Goal: Task Accomplishment & Management: Use online tool/utility

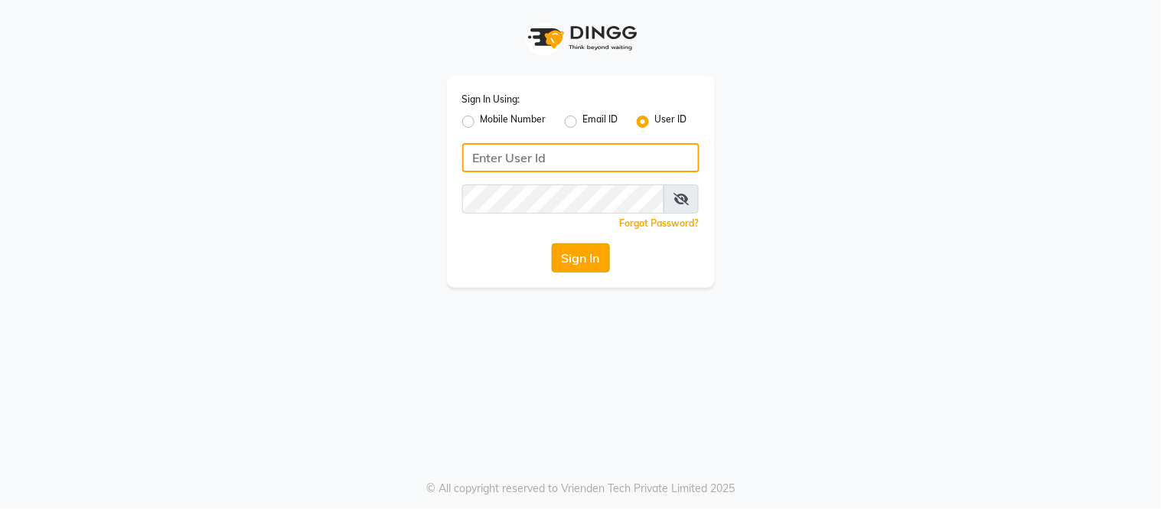
type input "samaaras@123"
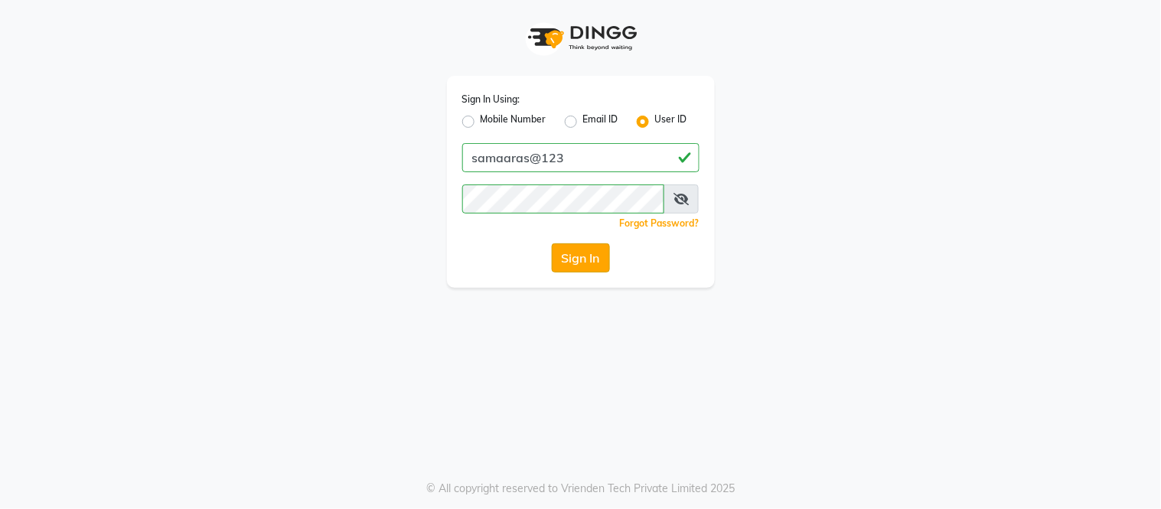
click at [584, 249] on button "Sign In" at bounding box center [581, 257] width 58 height 29
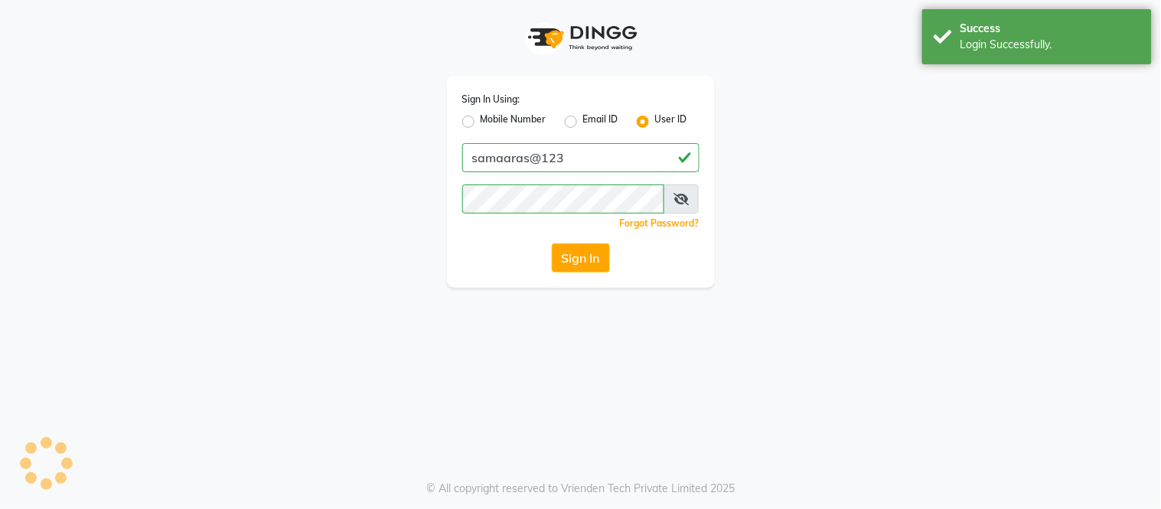
select select "service"
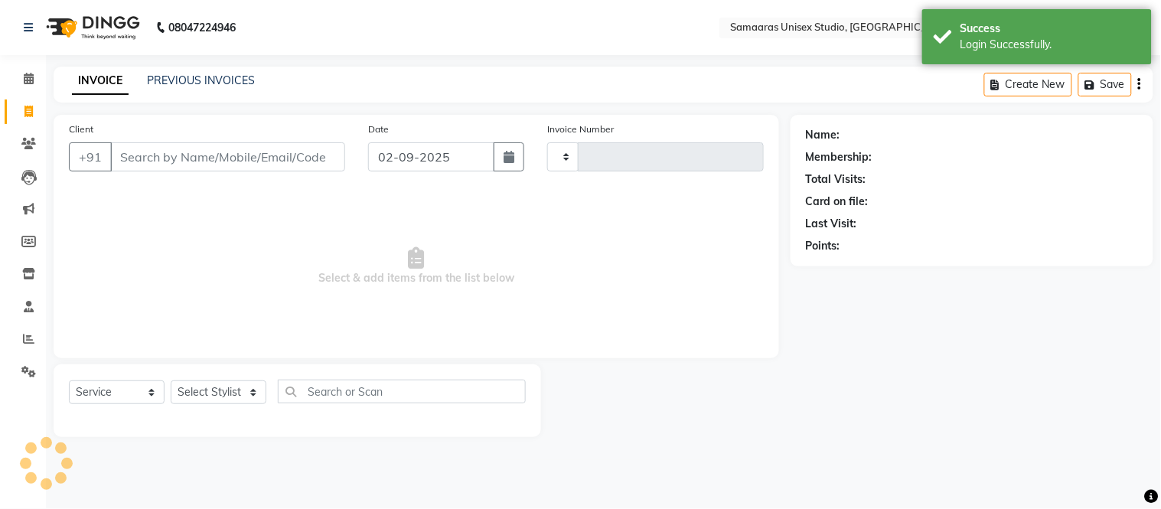
type input "1690"
select select "en"
select select "4525"
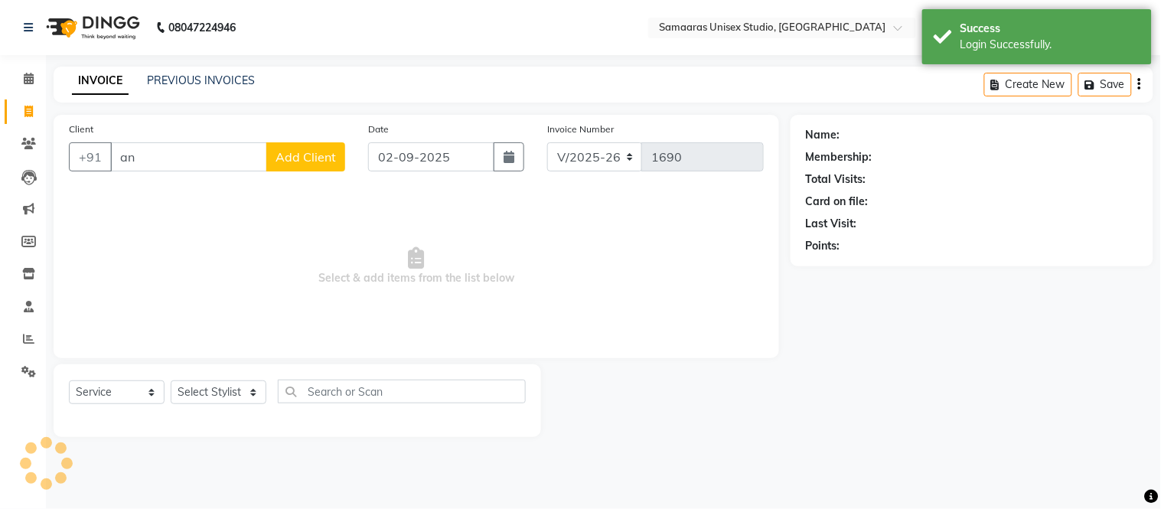
type input "a"
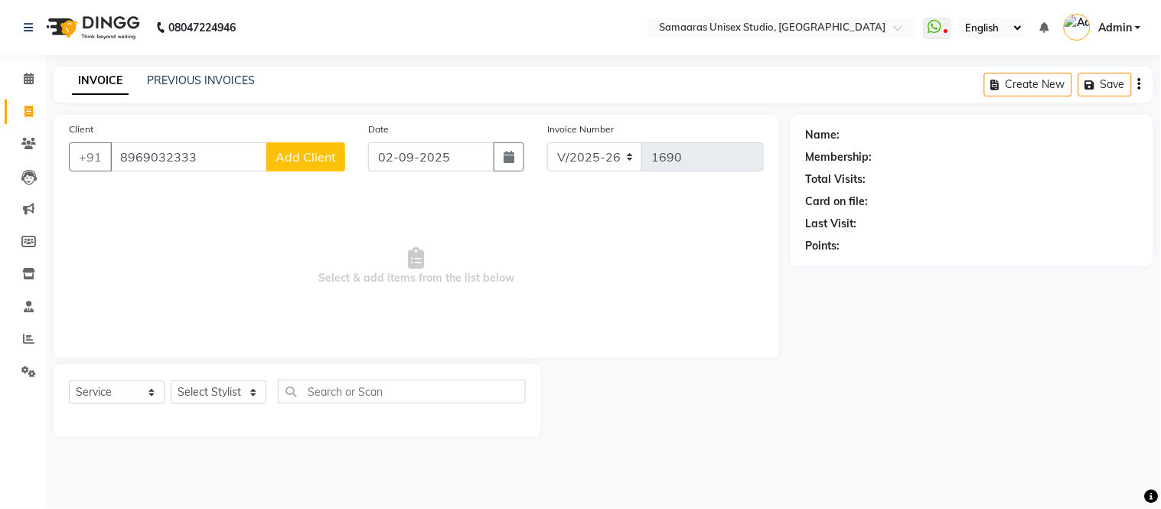
type input "8969032333"
click at [325, 161] on span "Add Client" at bounding box center [305, 156] width 60 height 15
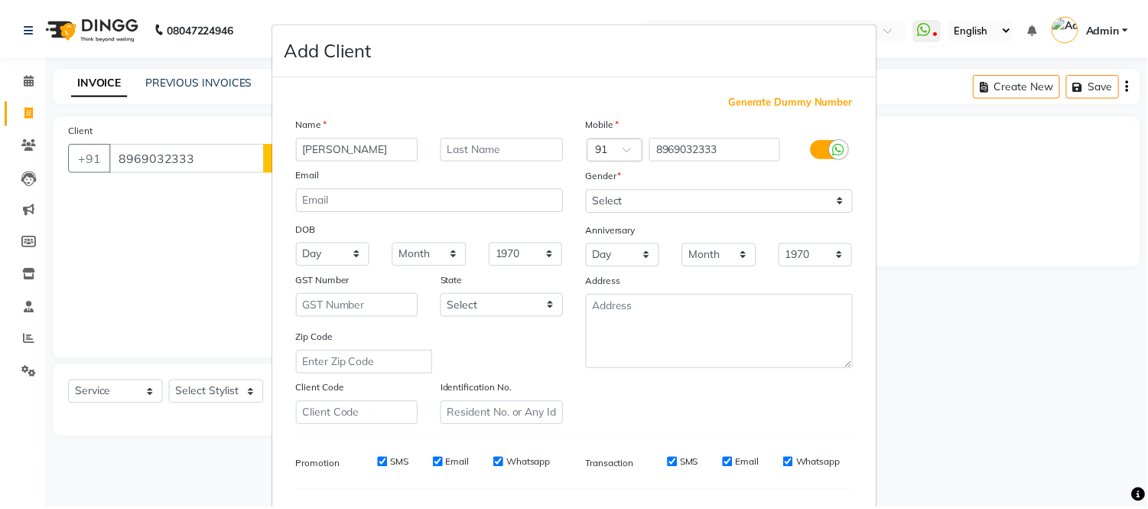
scroll to position [170, 0]
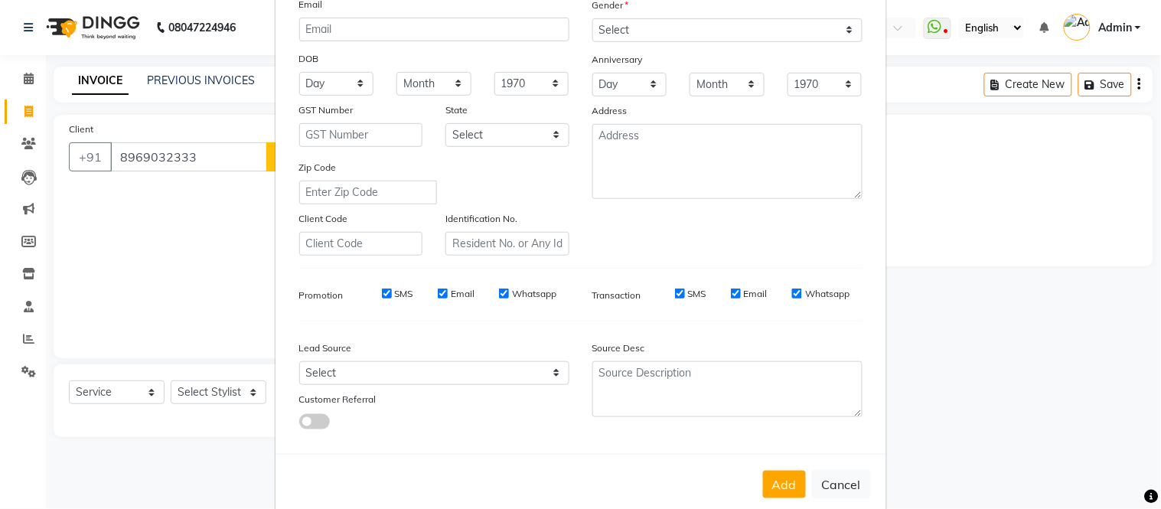
type input "[PERSON_NAME]"
click at [689, 32] on select "Select [DEMOGRAPHIC_DATA] [DEMOGRAPHIC_DATA] Other Prefer Not To Say" at bounding box center [727, 30] width 270 height 24
select select "[DEMOGRAPHIC_DATA]"
click at [592, 18] on select "Select [DEMOGRAPHIC_DATA] [DEMOGRAPHIC_DATA] Other Prefer Not To Say" at bounding box center [727, 30] width 270 height 24
click at [780, 467] on div "Add Cancel" at bounding box center [580, 484] width 610 height 60
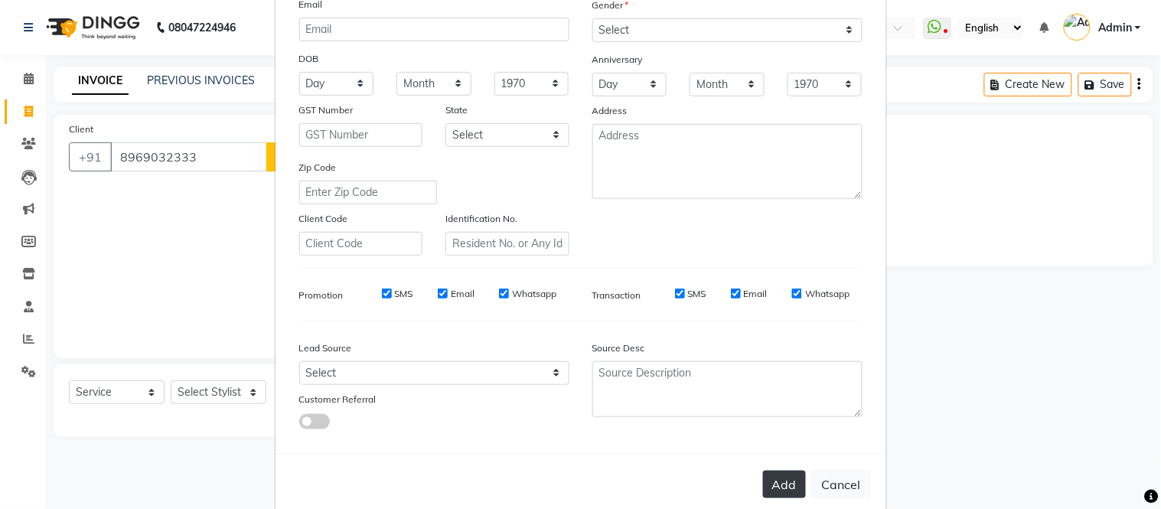
click at [779, 478] on button "Add" at bounding box center [784, 484] width 43 height 28
select select
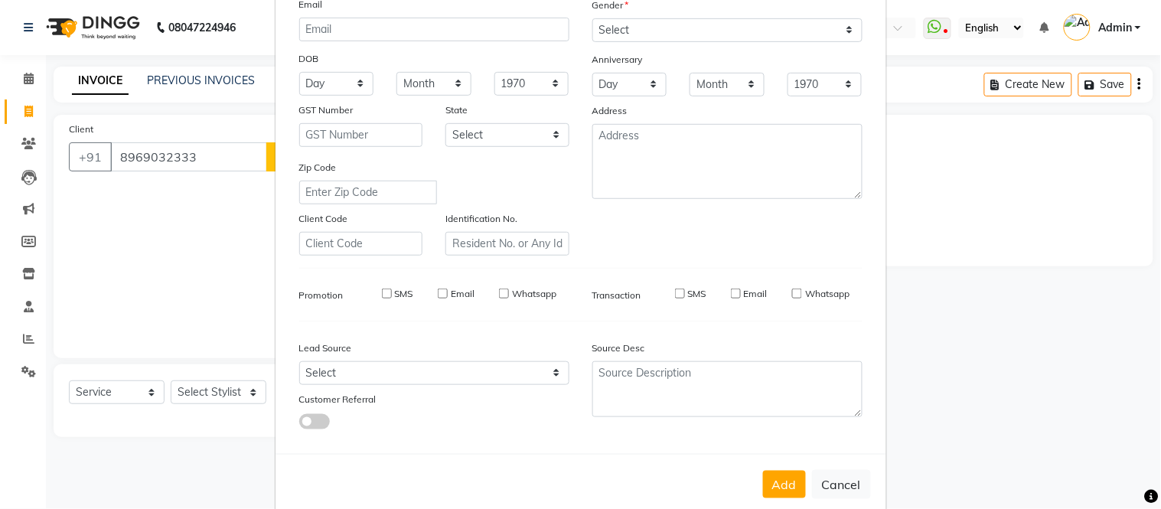
select select
checkbox input "false"
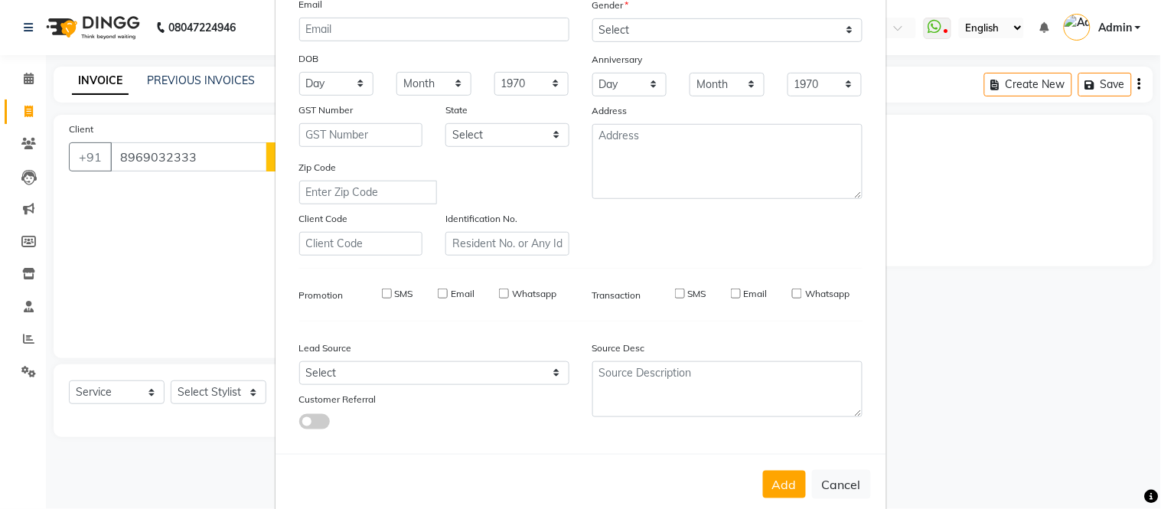
checkbox input "false"
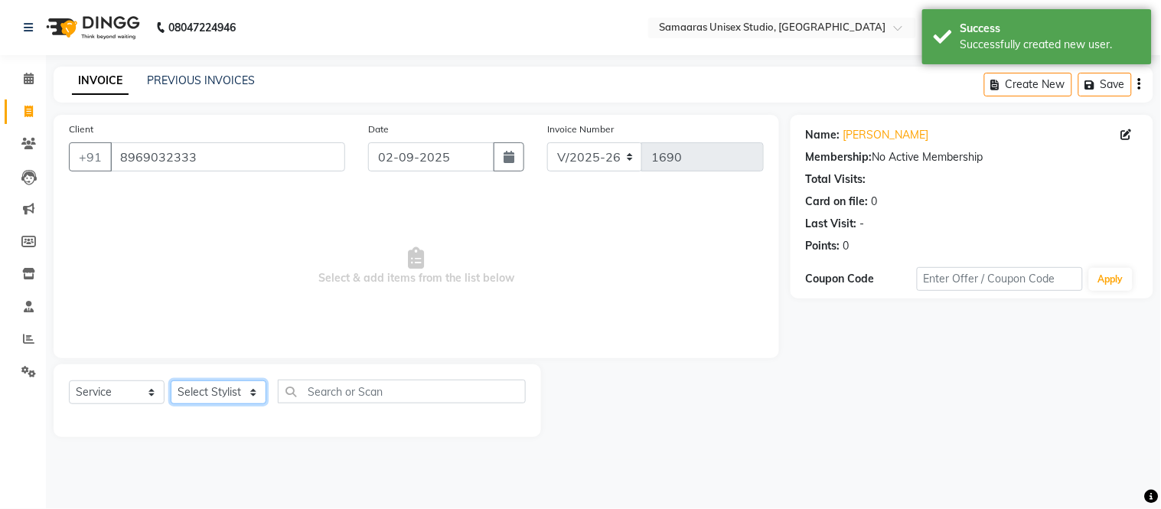
click at [252, 386] on select "Select Stylist [PERSON_NAME] Sir Front Desk junaid Kajal [PERSON_NAME] [PERSON_…" at bounding box center [219, 392] width 96 height 24
click at [171, 381] on select "Select Stylist [PERSON_NAME] Sir Front Desk junaid Kajal [PERSON_NAME] [PERSON_…" at bounding box center [219, 392] width 96 height 24
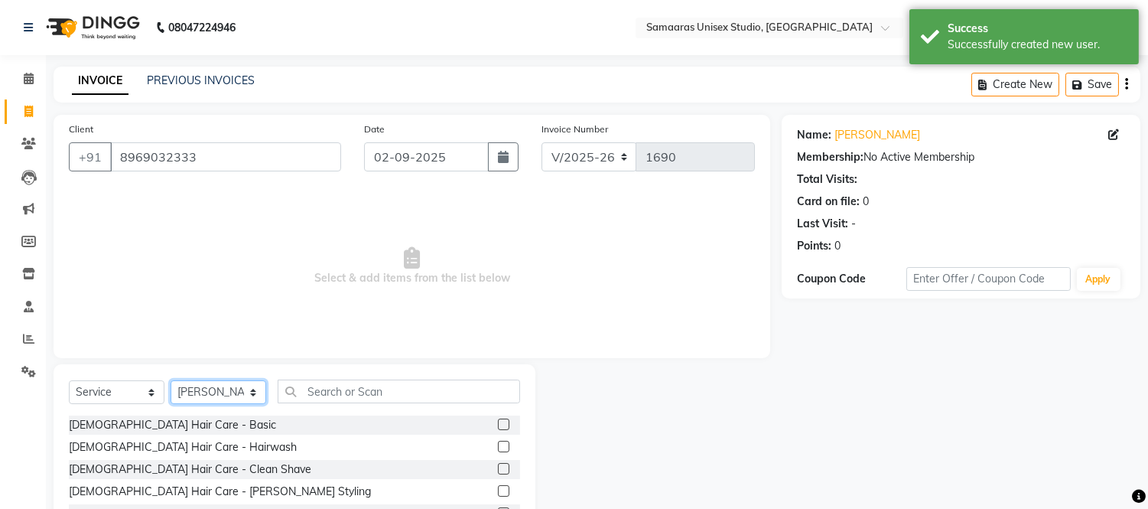
click at [226, 398] on select "Select Stylist [PERSON_NAME] Sir Front Desk junaid Kajal [PERSON_NAME] [PERSON_…" at bounding box center [219, 392] width 96 height 24
select select "88206"
click at [171, 381] on select "Select Stylist [PERSON_NAME] Sir Front Desk junaid Kajal [PERSON_NAME] [PERSON_…" at bounding box center [219, 392] width 96 height 24
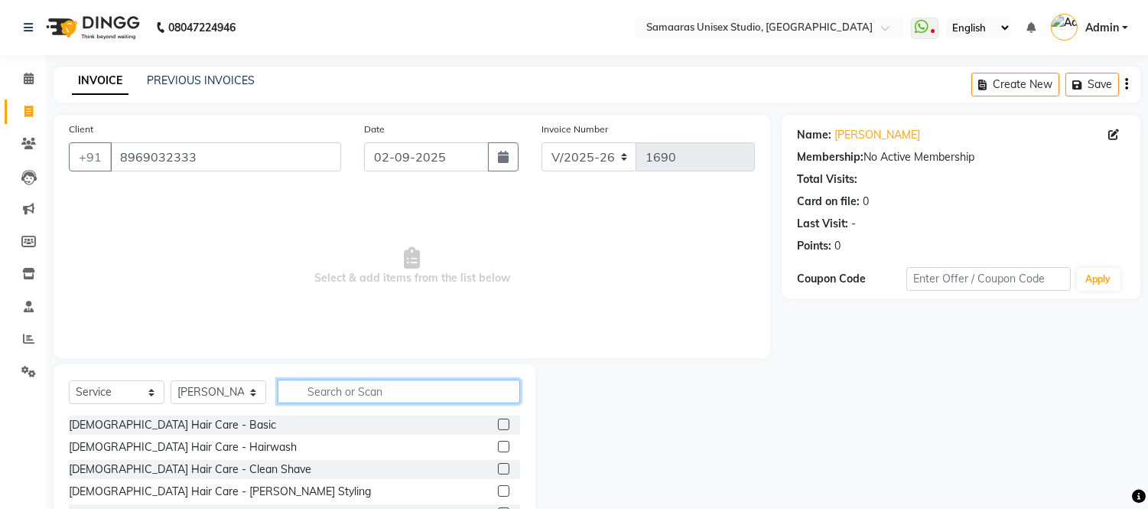
click at [405, 395] on input "text" at bounding box center [399, 391] width 243 height 24
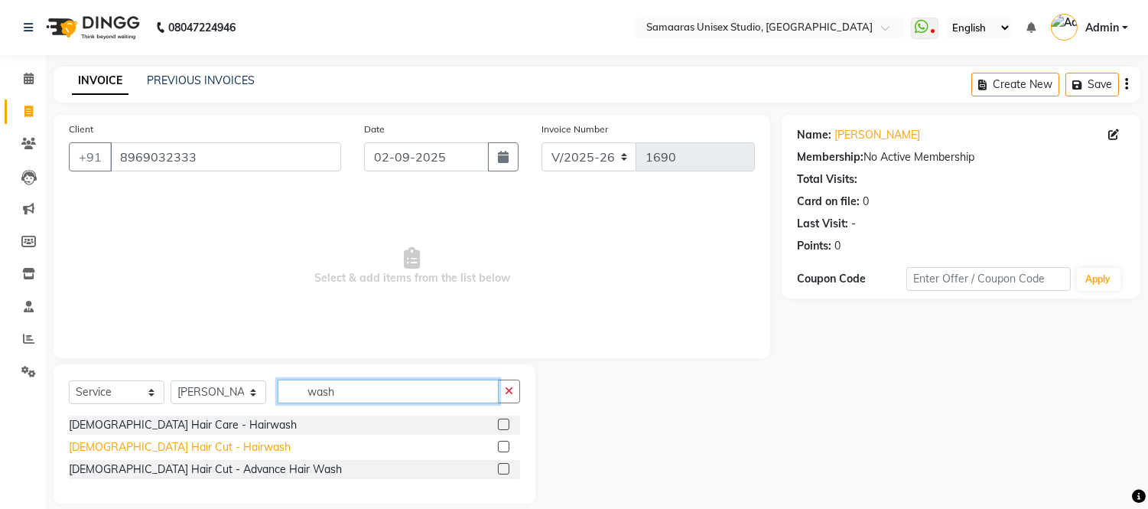
type input "wash"
click at [163, 449] on div "[DEMOGRAPHIC_DATA] Hair Cut - Hairwash" at bounding box center [180, 447] width 222 height 16
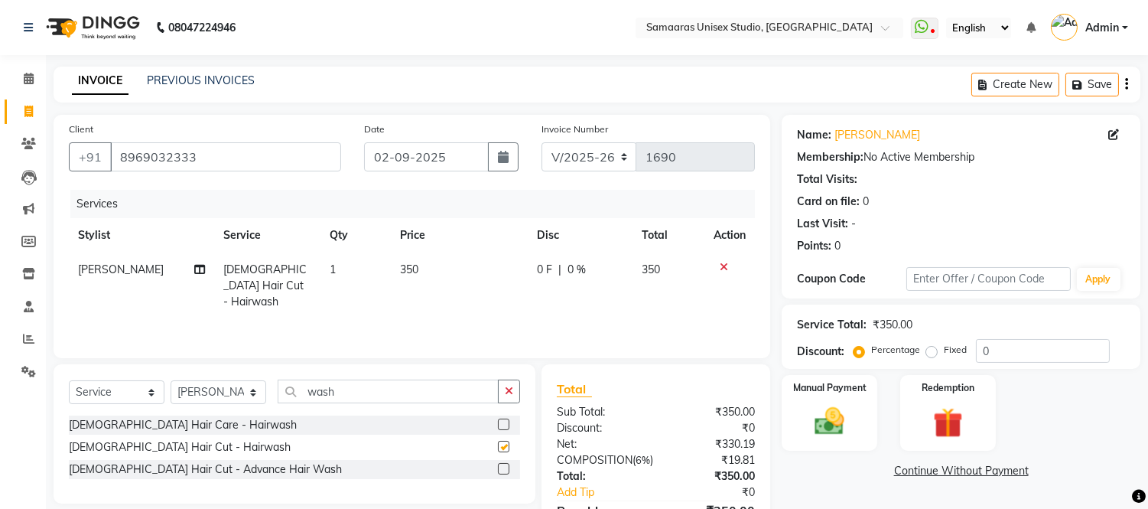
checkbox input "false"
click at [247, 393] on select "Select Stylist [PERSON_NAME] Sir Front Desk junaid Kajal [PERSON_NAME] [PERSON_…" at bounding box center [219, 392] width 96 height 24
select select "50822"
click at [171, 381] on select "Select Stylist [PERSON_NAME] Sir Front Desk junaid Kajal [PERSON_NAME] [PERSON_…" at bounding box center [219, 392] width 96 height 24
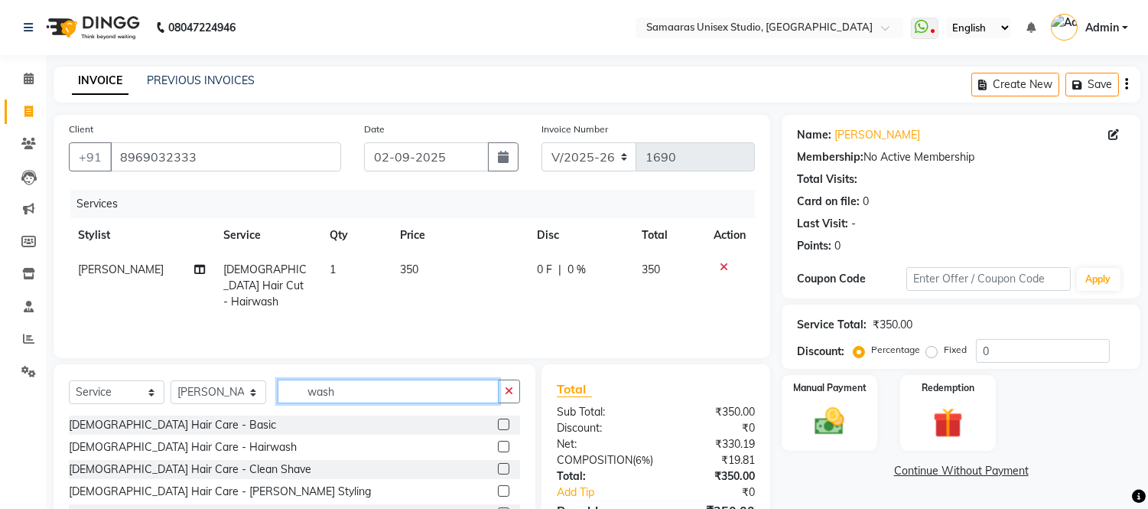
drag, startPoint x: 369, startPoint y: 392, endPoint x: 148, endPoint y: 370, distance: 221.5
click at [148, 370] on div "Select Service Product Membership Package Voucher Prepaid Gift Card Select Styl…" at bounding box center [295, 477] width 482 height 226
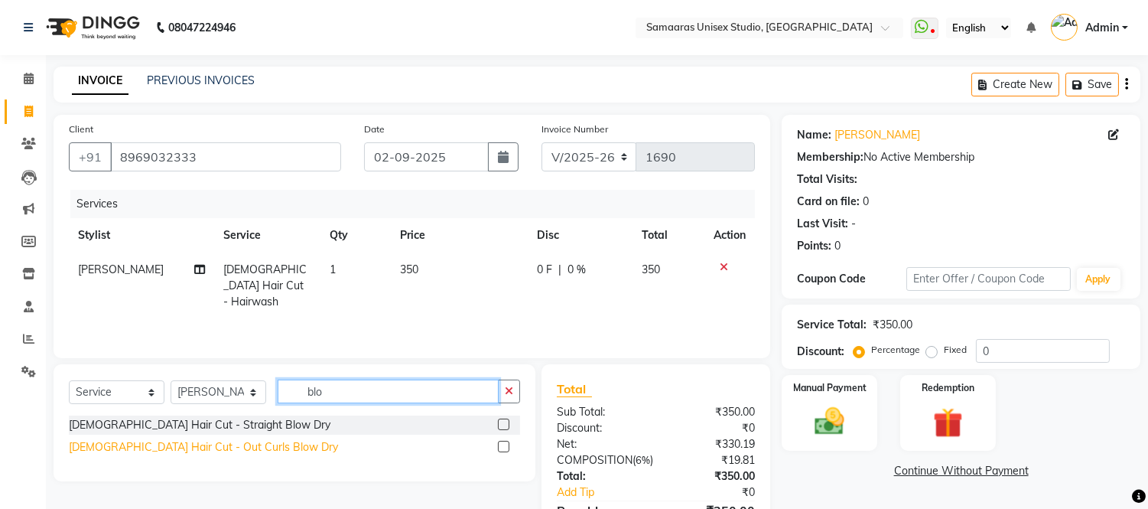
type input "blo"
click at [190, 446] on div "[DEMOGRAPHIC_DATA] Hair Cut - Out Curls Blow Dry" at bounding box center [203, 447] width 269 height 16
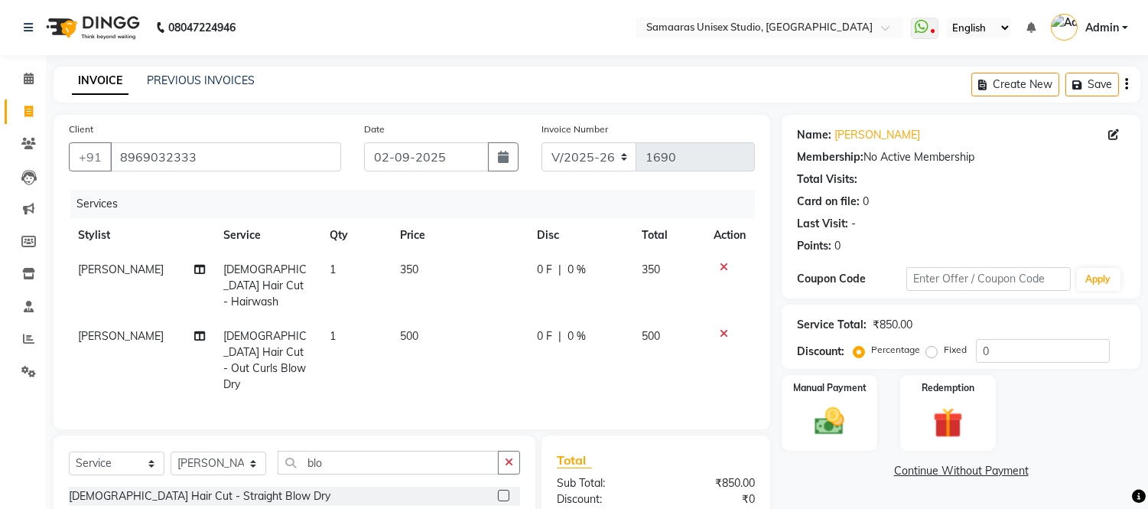
checkbox input "false"
click at [441, 319] on td "500" at bounding box center [459, 360] width 137 height 83
select select "50822"
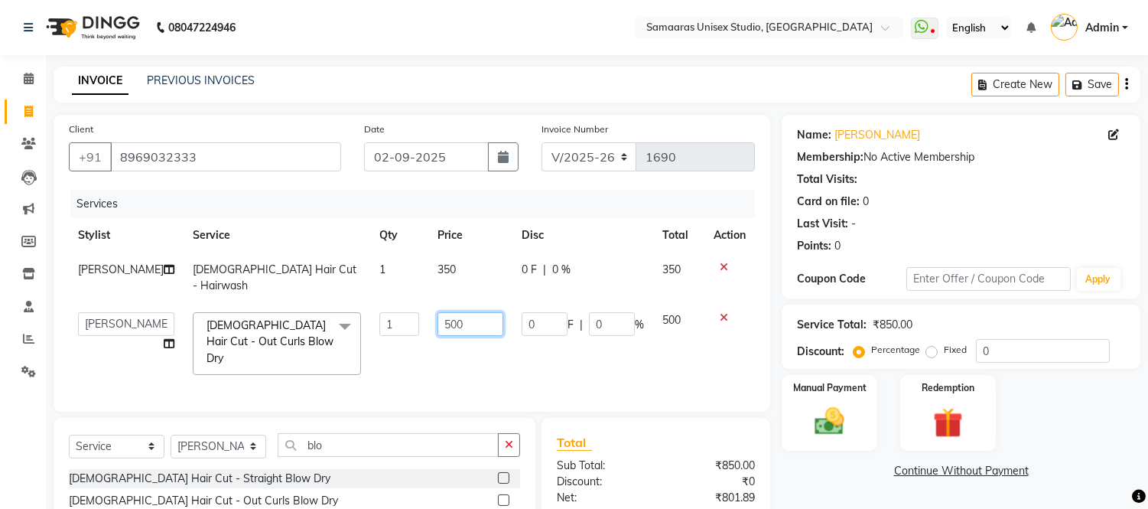
drag, startPoint x: 470, startPoint y: 302, endPoint x: 356, endPoint y: 288, distance: 115.7
click at [356, 303] on tr "[PERSON_NAME] Sir Front Desk junaid Kajal [PERSON_NAME] Priya Salman Bhai [DEMO…" at bounding box center [412, 343] width 686 height 81
type input "350"
click at [400, 344] on tr "[PERSON_NAME] Sir Front Desk junaid Kajal [PERSON_NAME] Priya Salman Bhai [DEMO…" at bounding box center [412, 343] width 686 height 81
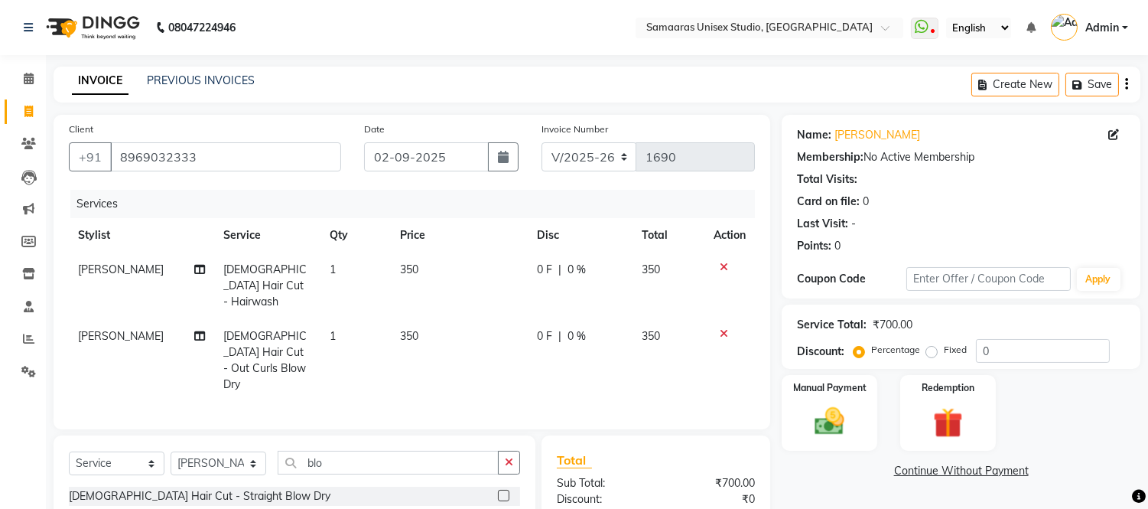
scroll to position [155, 0]
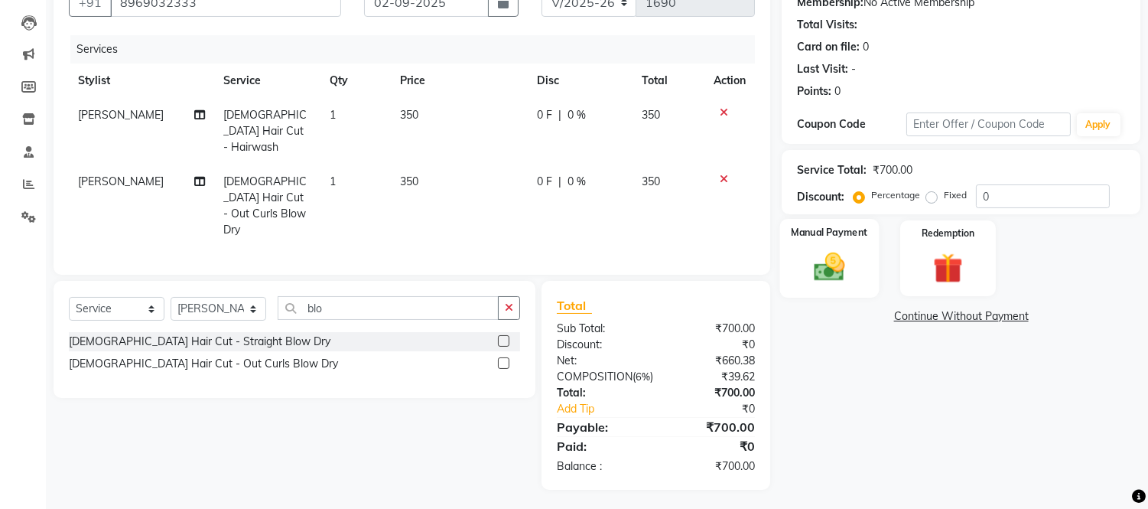
click at [822, 277] on img at bounding box center [830, 267] width 50 height 36
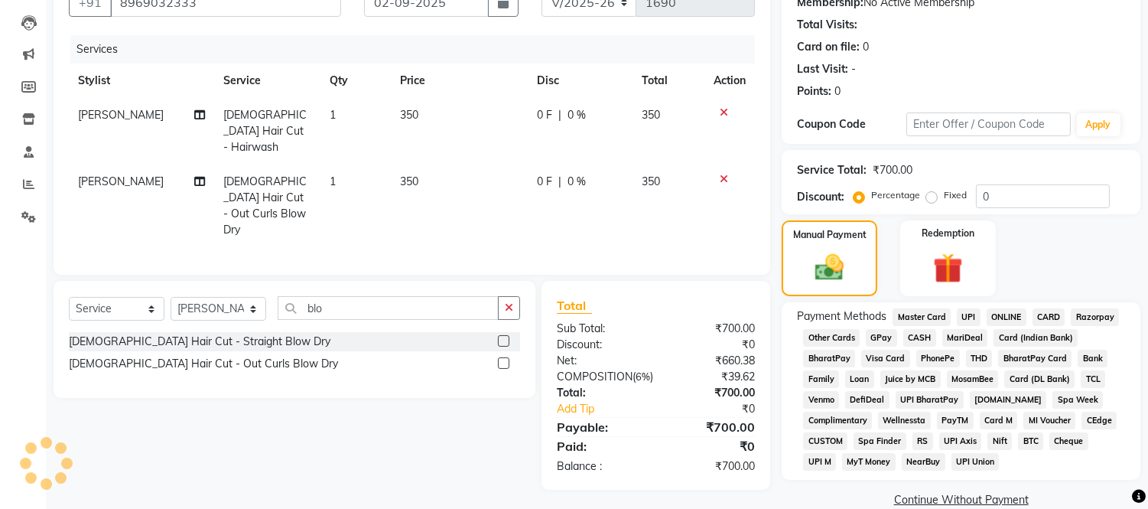
click at [964, 311] on span "UPI" at bounding box center [969, 317] width 24 height 18
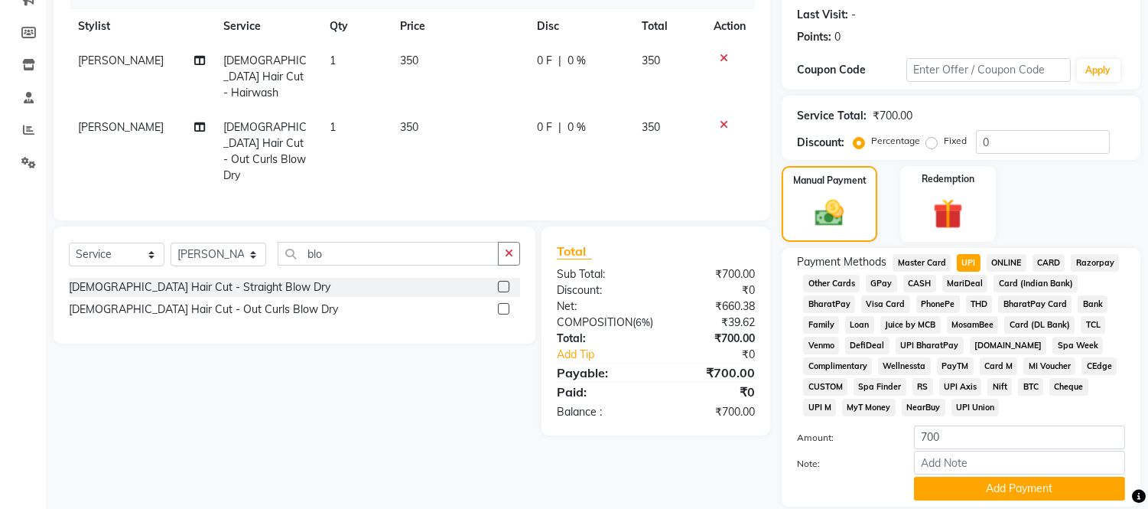
scroll to position [239, 0]
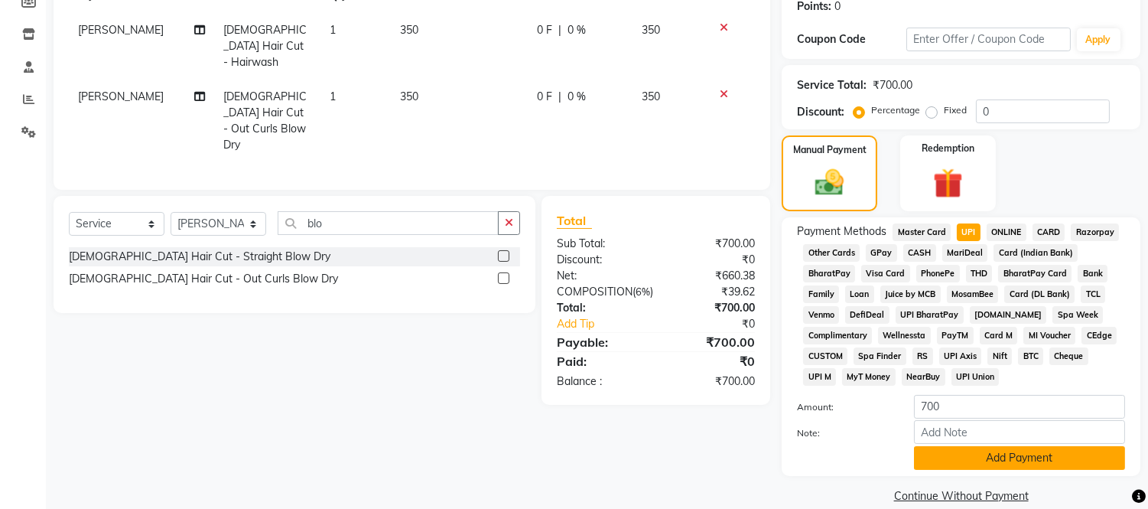
click at [951, 464] on button "Add Payment" at bounding box center [1019, 458] width 211 height 24
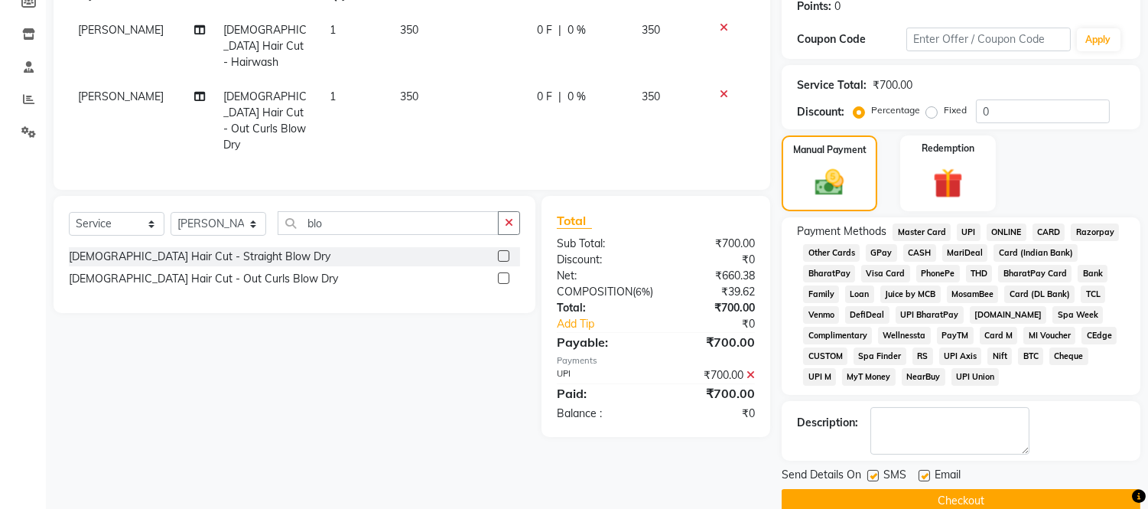
click at [872, 477] on label at bounding box center [873, 475] width 11 height 11
click at [872, 477] on input "checkbox" at bounding box center [873, 476] width 10 height 10
click at [880, 472] on div "SMS" at bounding box center [893, 476] width 51 height 19
click at [878, 476] on label at bounding box center [873, 475] width 11 height 11
click at [877, 476] on input "checkbox" at bounding box center [873, 476] width 10 height 10
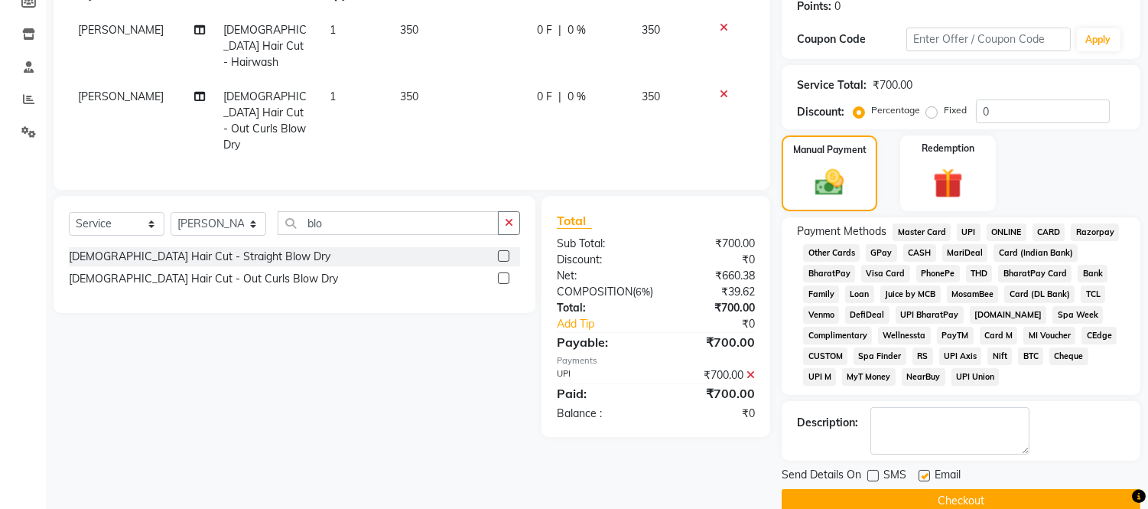
checkbox input "true"
click at [881, 493] on button "Checkout" at bounding box center [961, 501] width 359 height 24
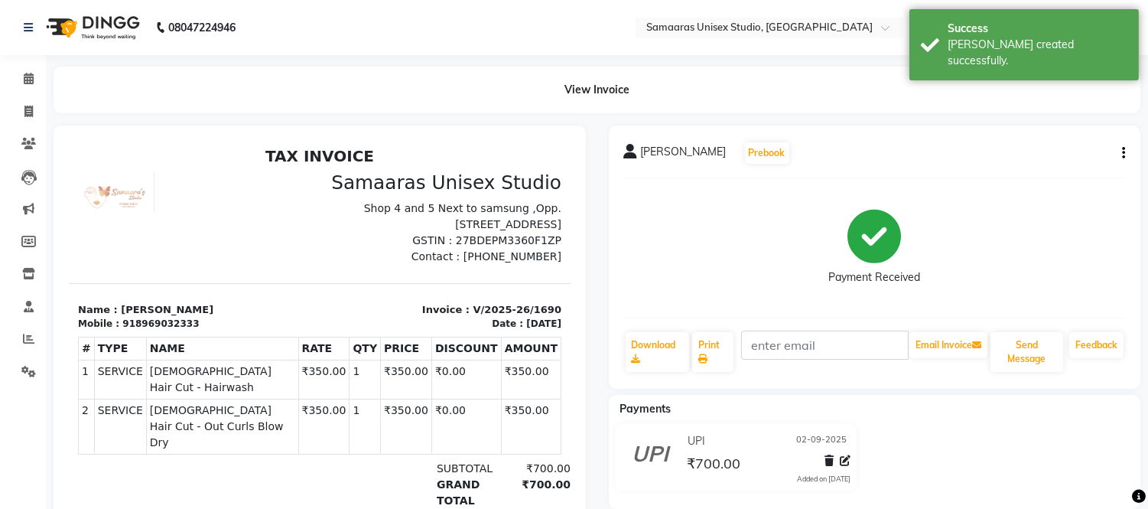
click at [97, 26] on img at bounding box center [91, 27] width 105 height 43
